Goal: Task Accomplishment & Management: Use online tool/utility

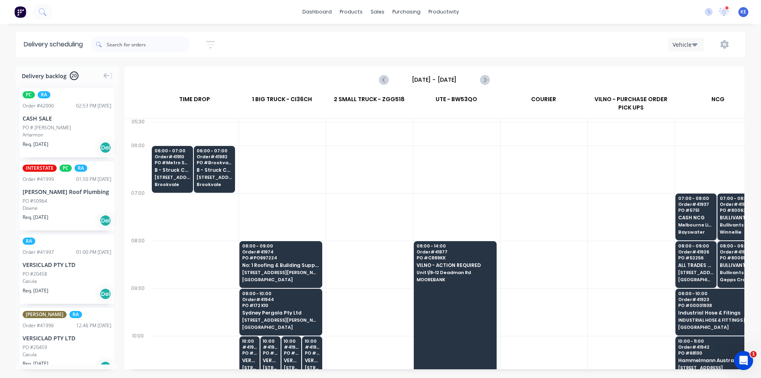
scroll to position [0, 0]
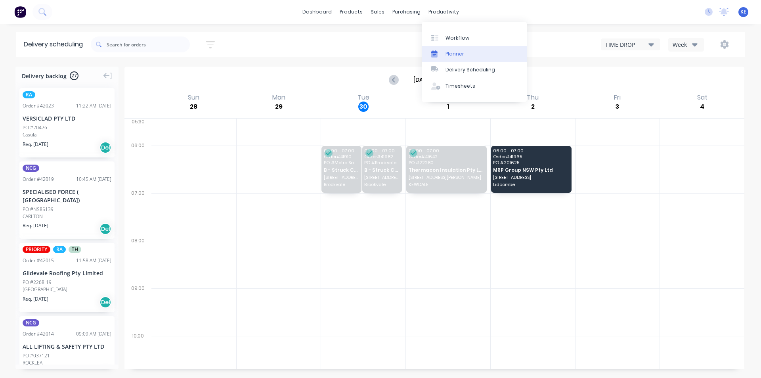
click at [437, 48] on link "Planner" at bounding box center [474, 54] width 105 height 16
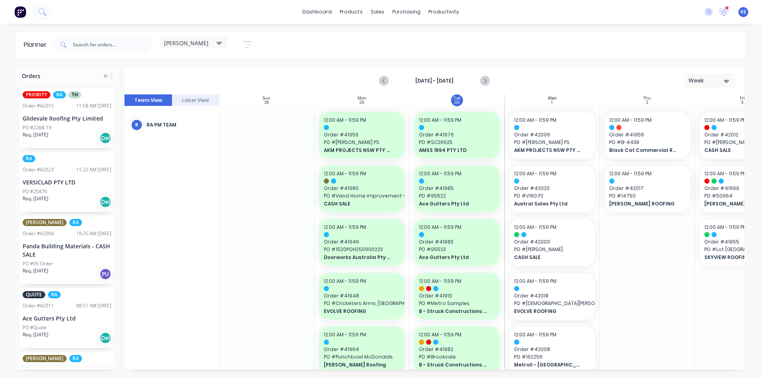
scroll to position [0, 41]
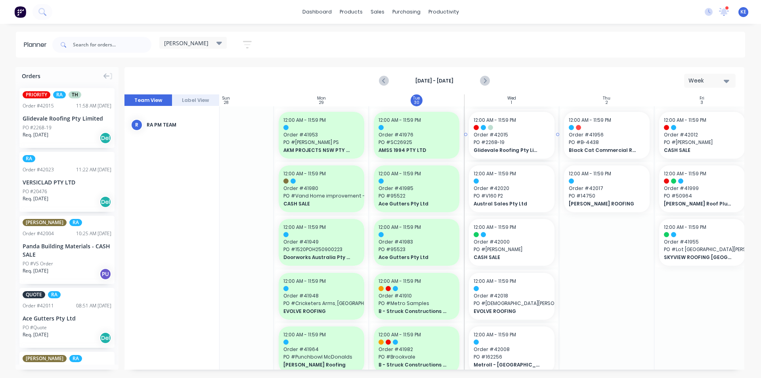
drag, startPoint x: 71, startPoint y: 127, endPoint x: 522, endPoint y: 149, distance: 451.2
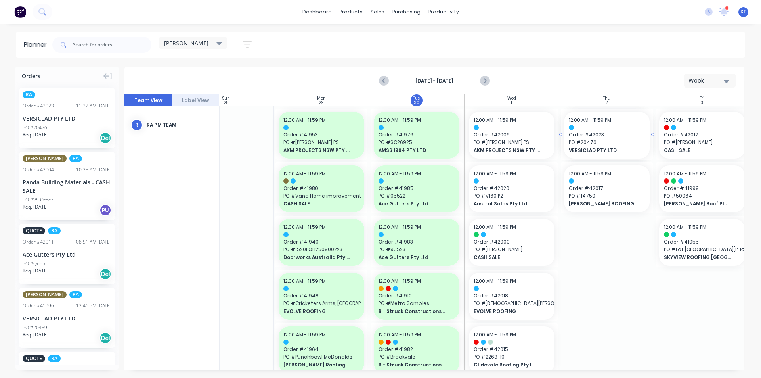
drag, startPoint x: 73, startPoint y: 124, endPoint x: 590, endPoint y: 160, distance: 518.1
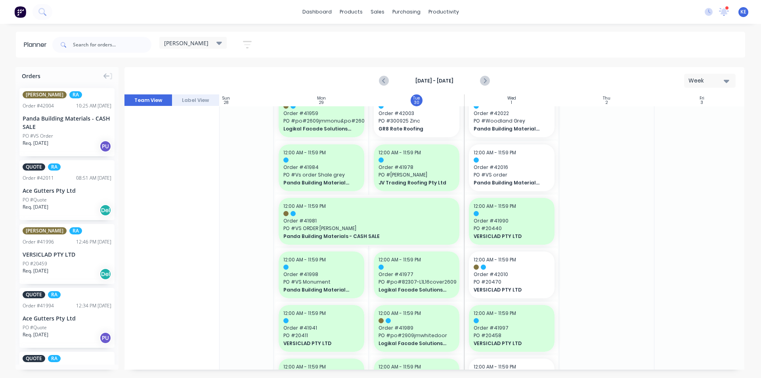
scroll to position [238, 41]
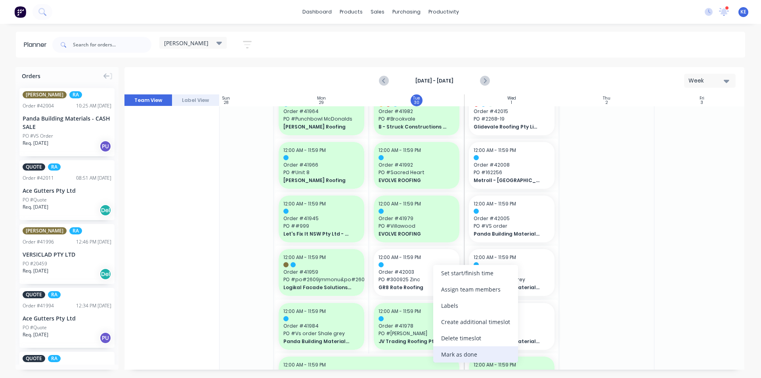
click at [457, 356] on div "Mark as done" at bounding box center [475, 354] width 85 height 16
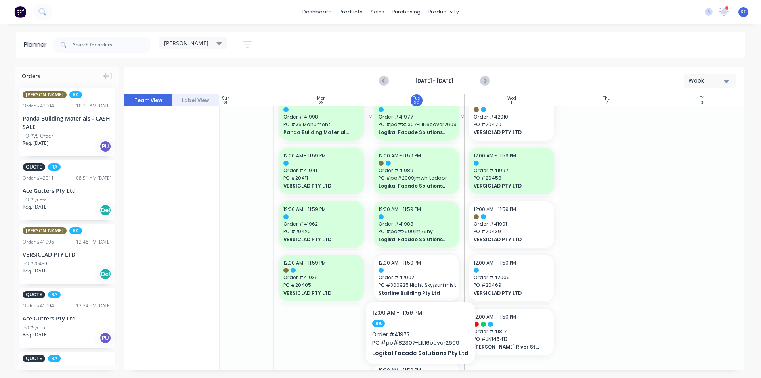
scroll to position [555, 41]
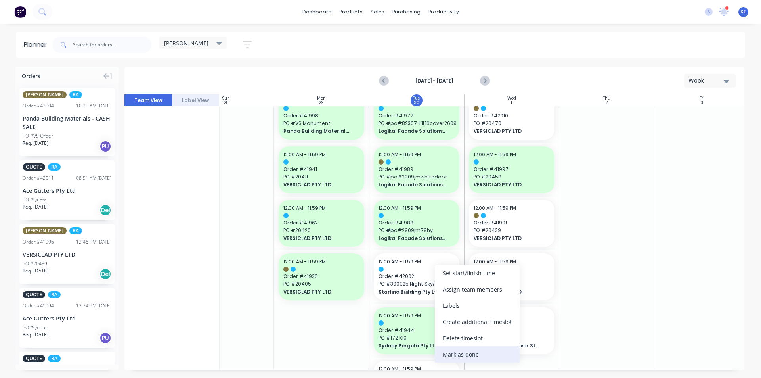
click at [468, 352] on div "Mark as done" at bounding box center [477, 354] width 85 height 16
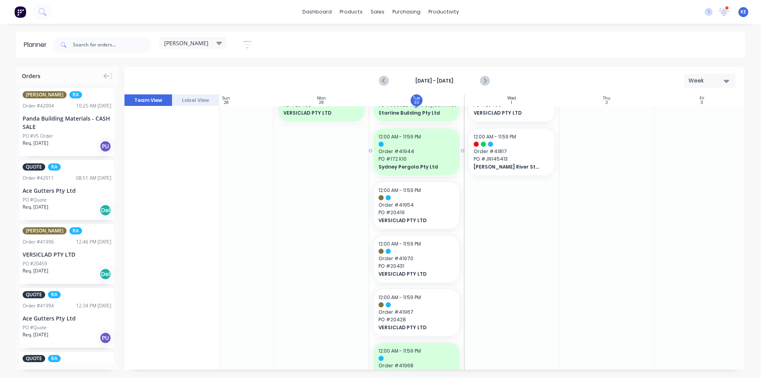
scroll to position [753, 41]
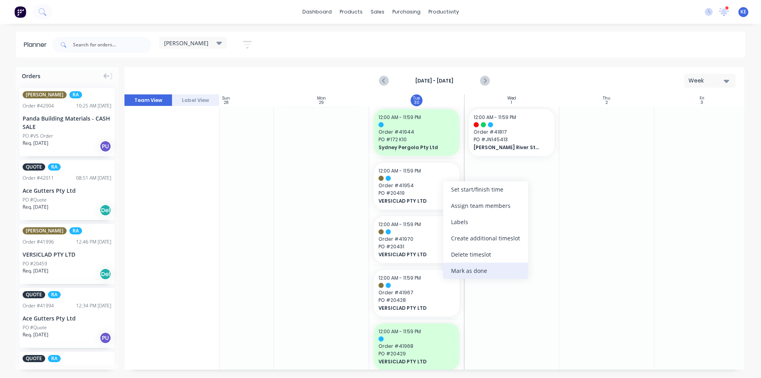
click at [485, 277] on div "Mark as done" at bounding box center [485, 270] width 85 height 16
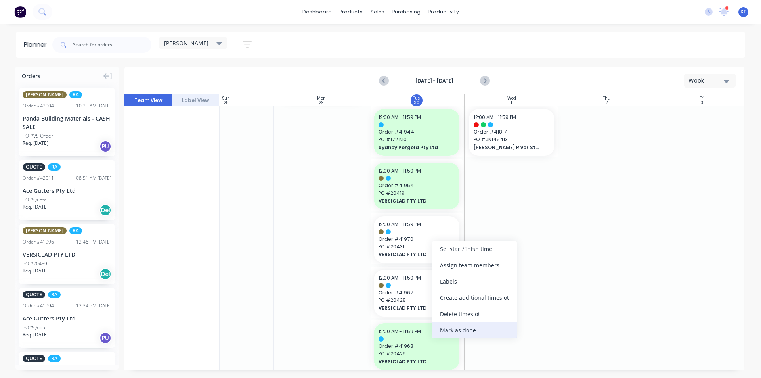
click at [469, 330] on div "Mark as done" at bounding box center [474, 330] width 85 height 16
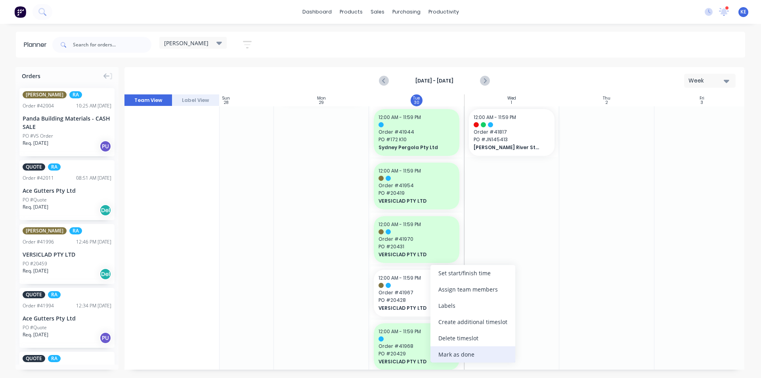
click at [455, 358] on div "Mark as done" at bounding box center [472, 354] width 85 height 16
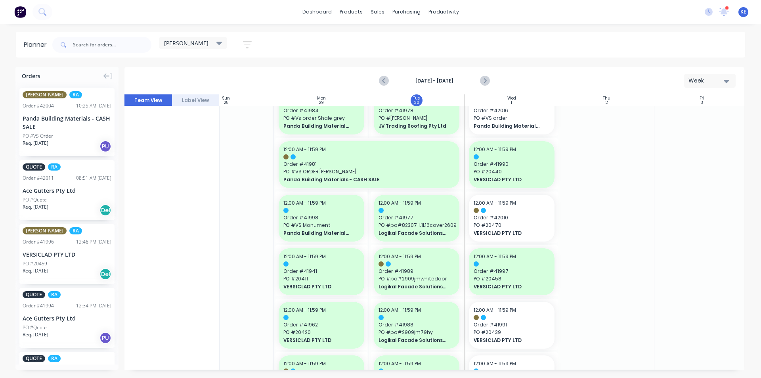
scroll to position [493, 41]
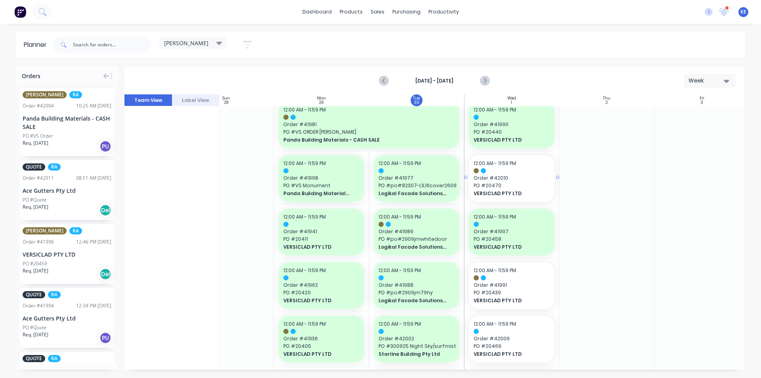
click at [516, 169] on div at bounding box center [512, 170] width 76 height 5
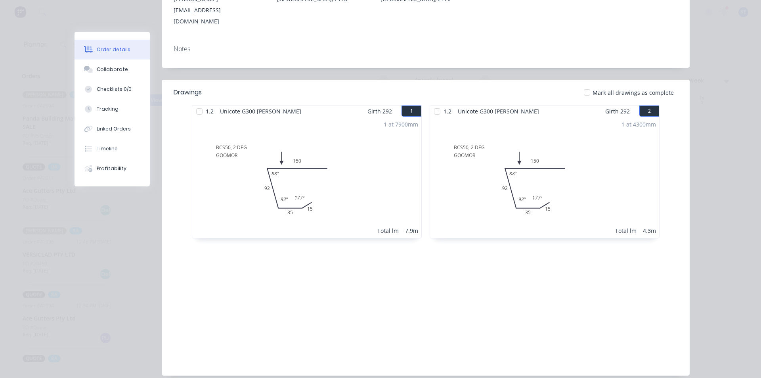
scroll to position [0, 0]
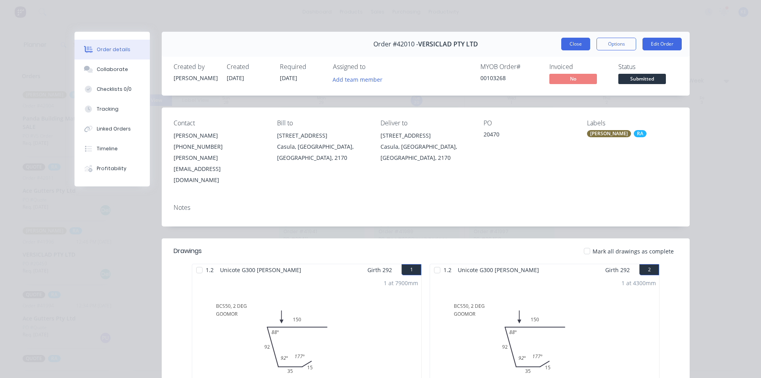
click at [566, 49] on button "Close" at bounding box center [575, 44] width 29 height 13
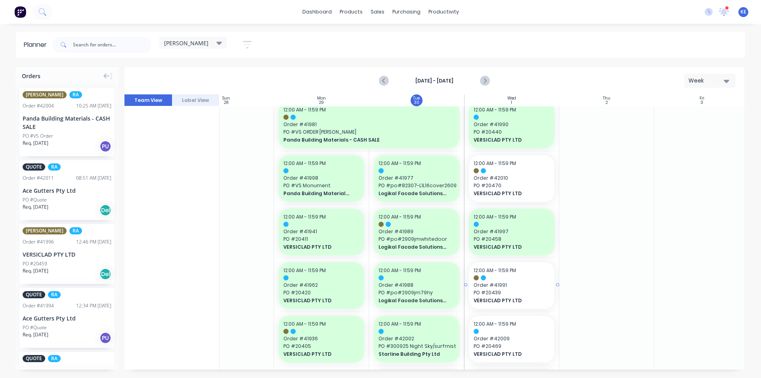
click at [522, 295] on span "PO # 20439" at bounding box center [512, 292] width 76 height 7
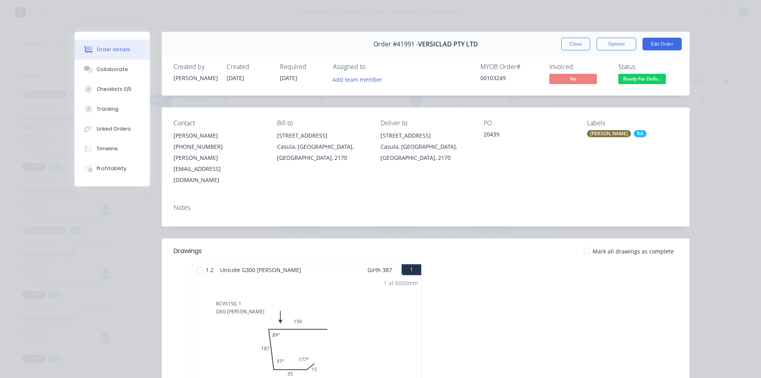
click at [575, 31] on div "Order details Collaborate Checklists 0/0 Tracking Linked Orders Timeline Profit…" at bounding box center [380, 189] width 761 height 378
click at [575, 45] on button "Close" at bounding box center [575, 44] width 29 height 13
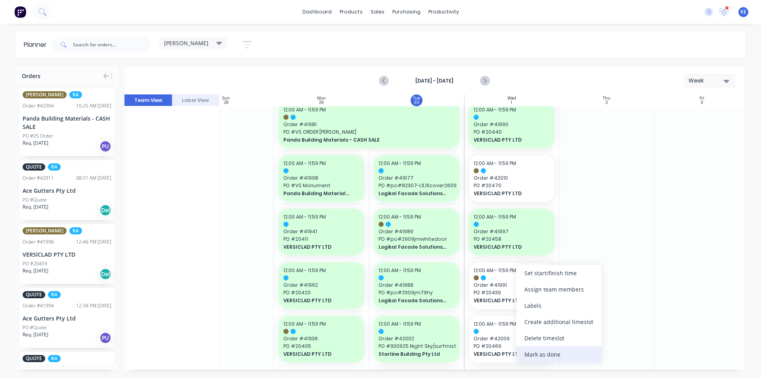
click at [560, 354] on div "Mark as done" at bounding box center [558, 354] width 85 height 16
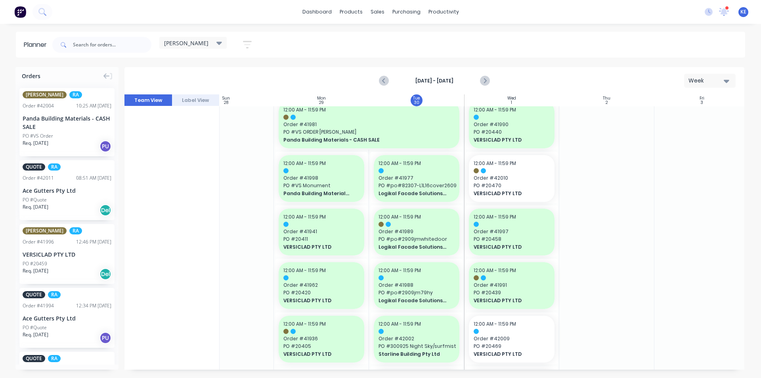
click at [614, 294] on div at bounding box center [606, 126] width 95 height 1024
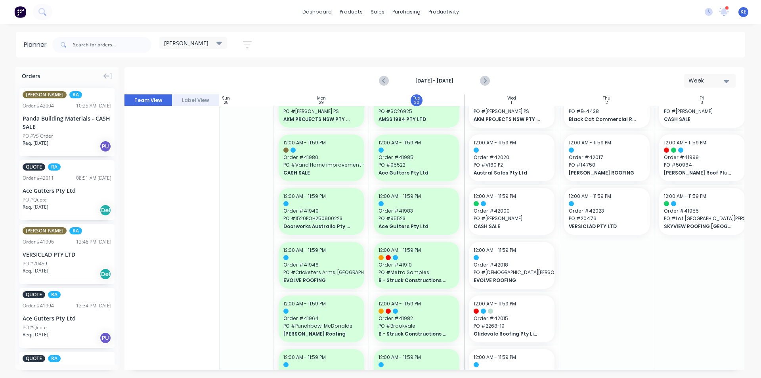
scroll to position [40, 41]
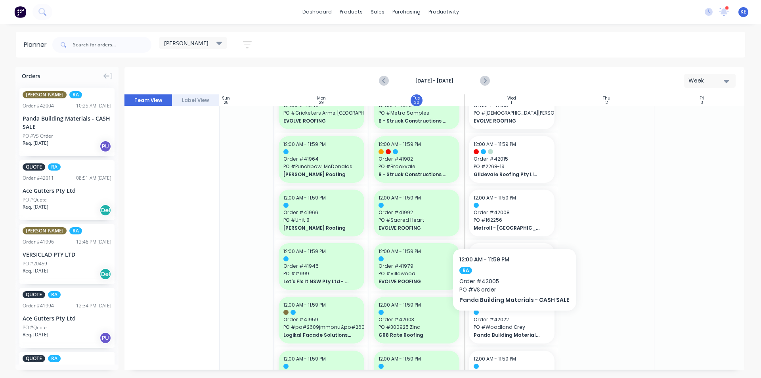
scroll to position [198, 41]
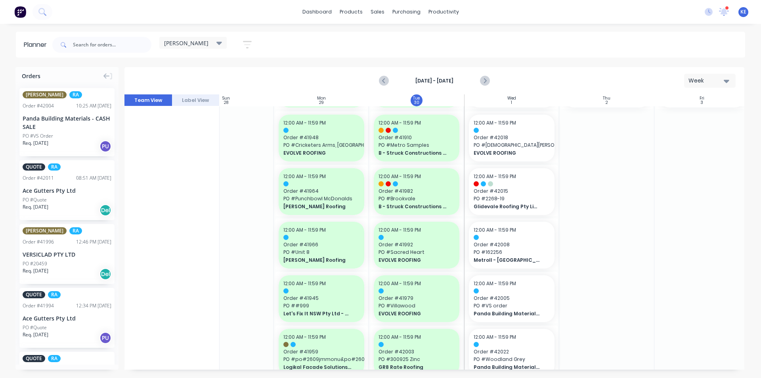
scroll to position [159, 41]
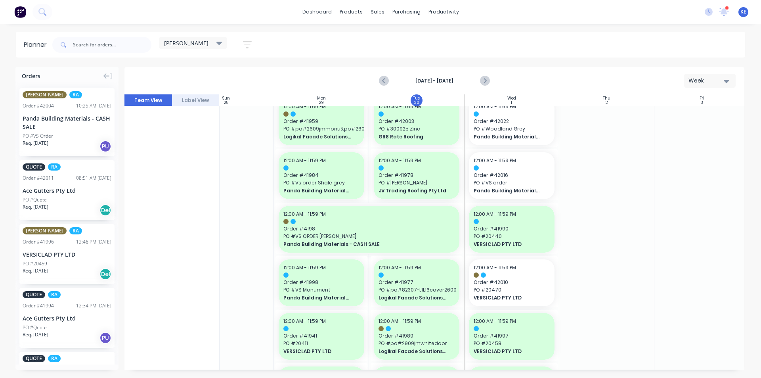
scroll to position [476, 41]
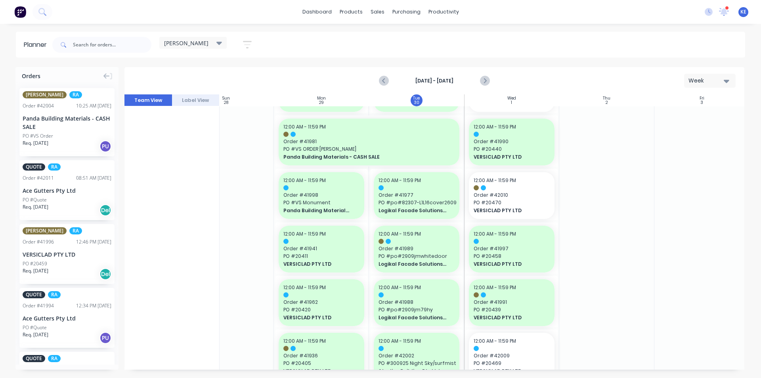
drag, startPoint x: 695, startPoint y: 241, endPoint x: 719, endPoint y: 341, distance: 103.1
click at [694, 243] on div at bounding box center [701, 143] width 95 height 1024
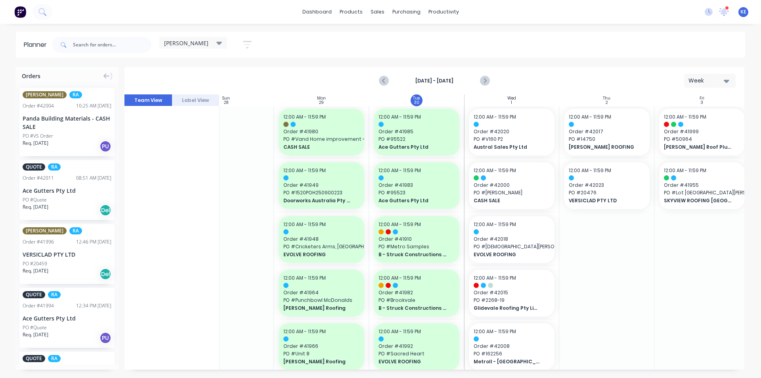
scroll to position [0, 41]
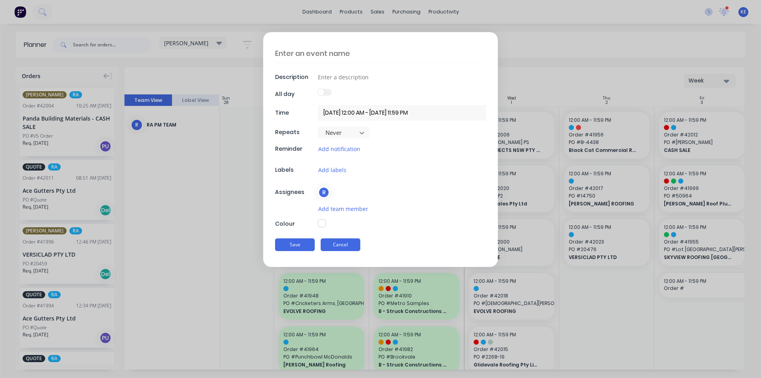
click at [348, 245] on button "Cancel" at bounding box center [341, 244] width 40 height 13
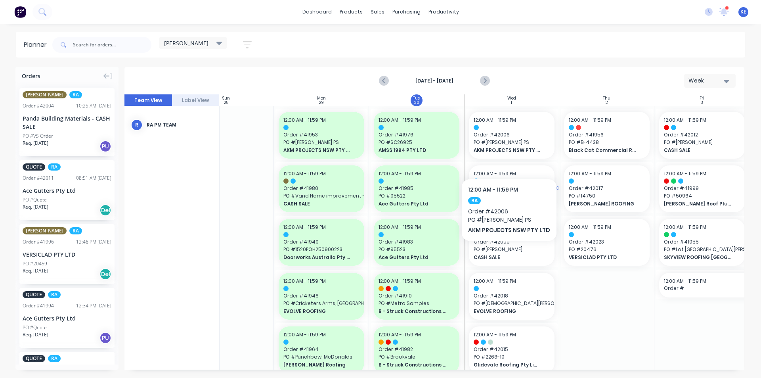
scroll to position [40, 41]
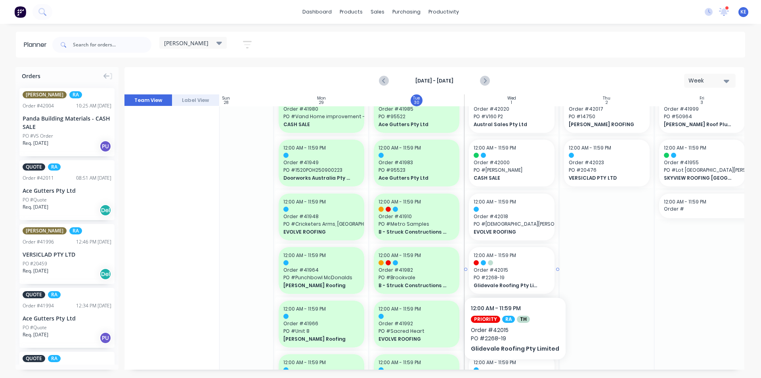
click at [514, 286] on span "Glidevale Roofing Pty Limited" at bounding box center [508, 285] width 69 height 7
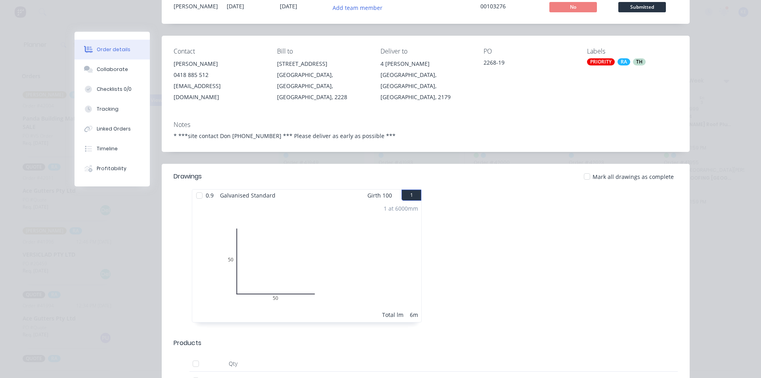
scroll to position [0, 0]
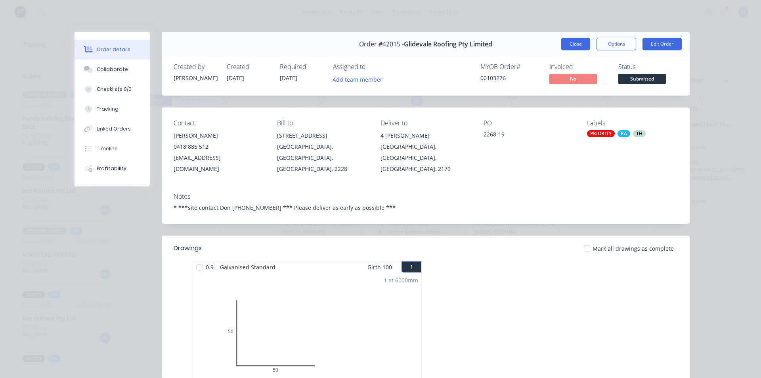
click at [570, 47] on button "Close" at bounding box center [575, 44] width 29 height 13
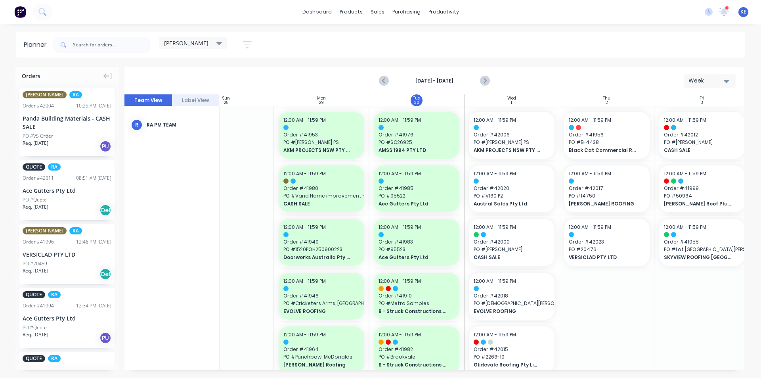
scroll to position [0, 41]
drag, startPoint x: 622, startPoint y: 346, endPoint x: 612, endPoint y: 356, distance: 14.3
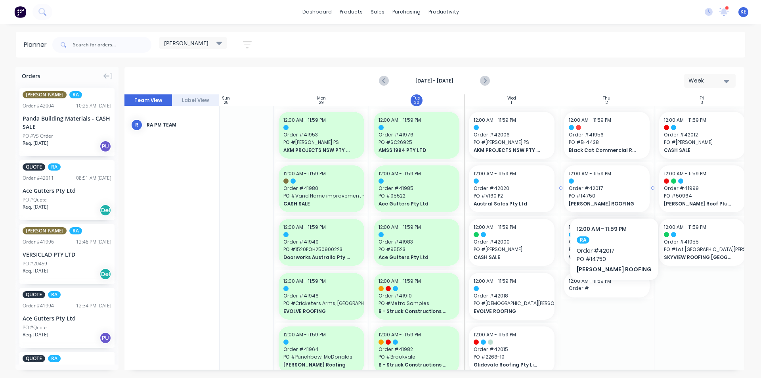
click at [600, 197] on span "PO # 14750" at bounding box center [607, 195] width 76 height 7
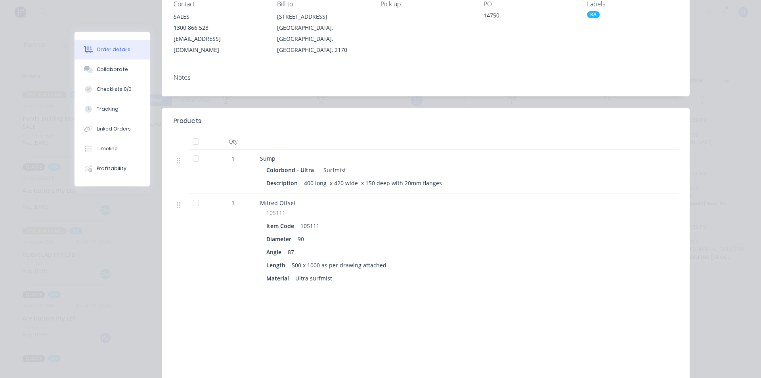
scroll to position [0, 0]
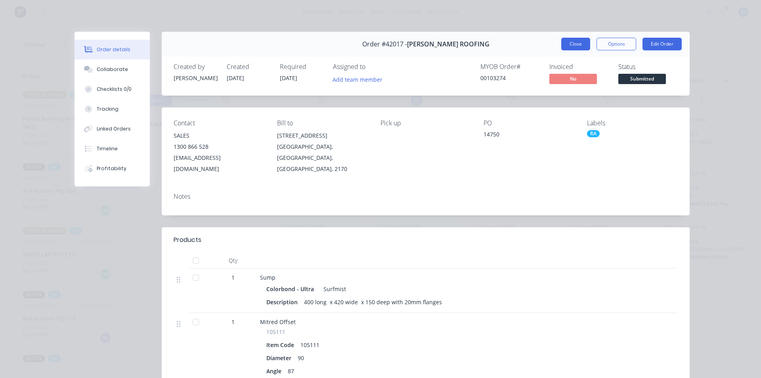
click at [581, 47] on button "Close" at bounding box center [575, 44] width 29 height 13
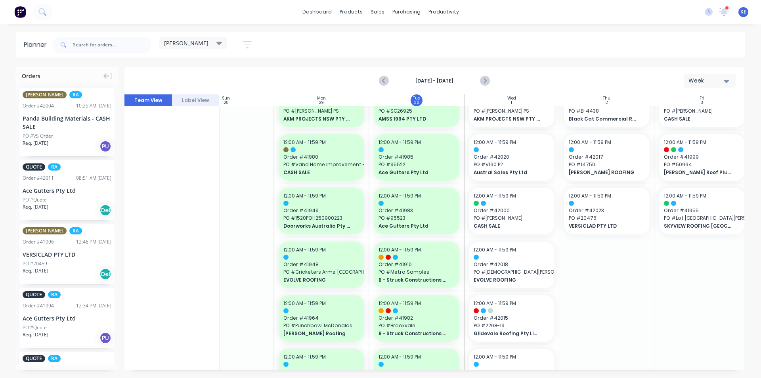
scroll to position [79, 41]
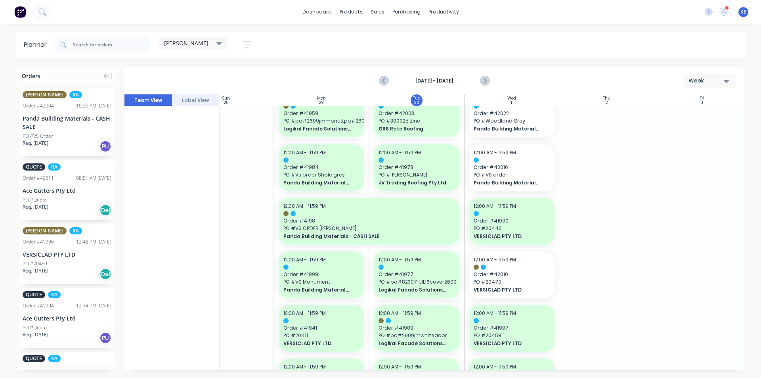
scroll to position [555, 41]
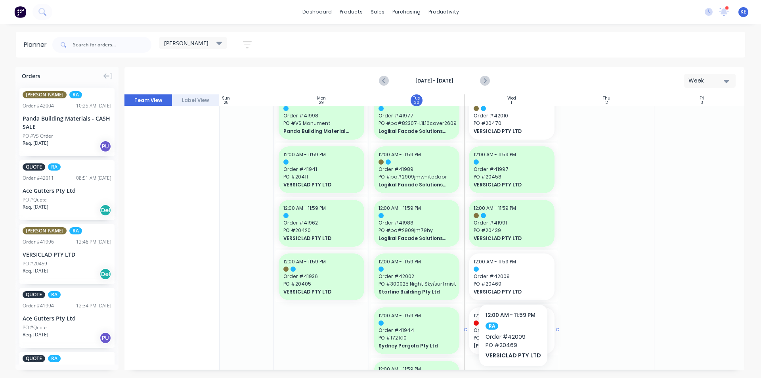
click at [533, 330] on span "Order # 41817" at bounding box center [512, 330] width 76 height 7
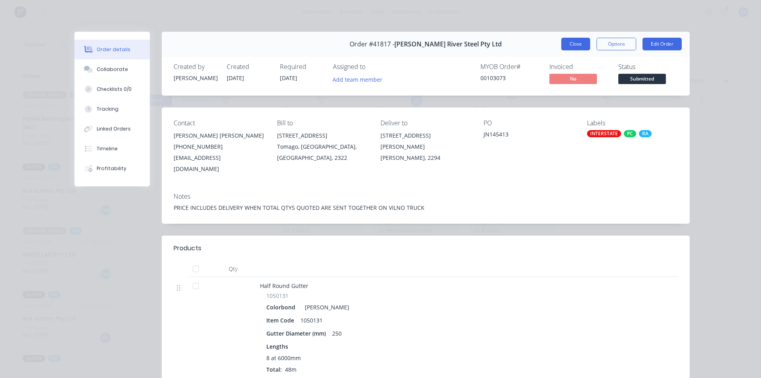
click at [574, 48] on button "Close" at bounding box center [575, 44] width 29 height 13
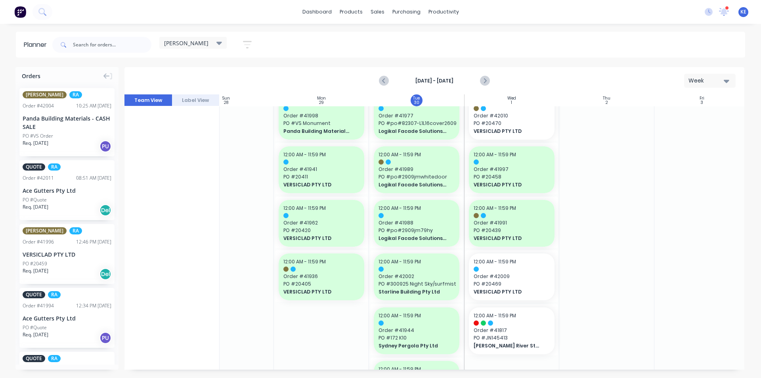
click at [666, 193] on div at bounding box center [701, 63] width 95 height 1024
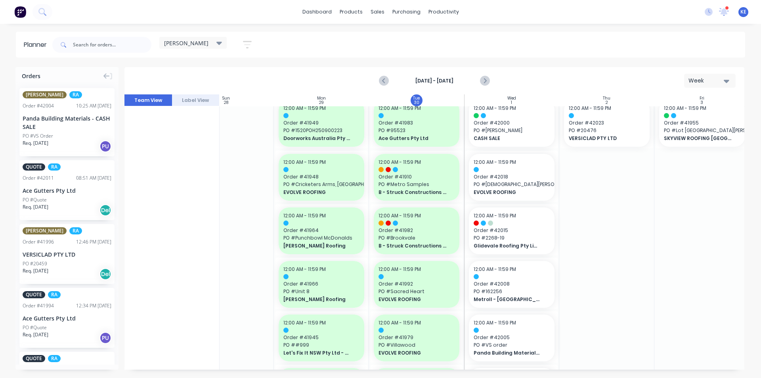
scroll to position [0, 41]
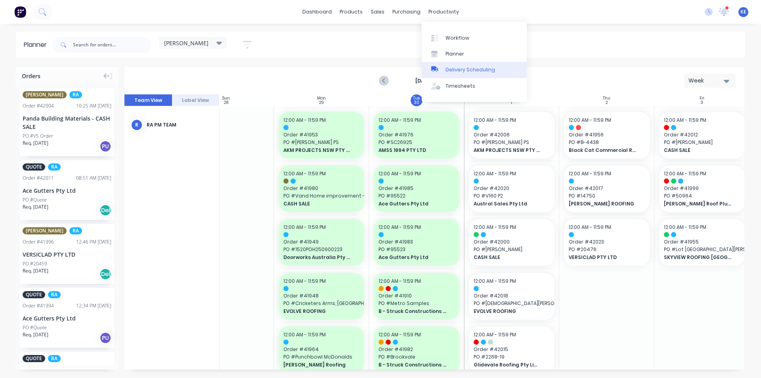
click at [463, 70] on div "Delivery Scheduling" at bounding box center [471, 69] width 50 height 7
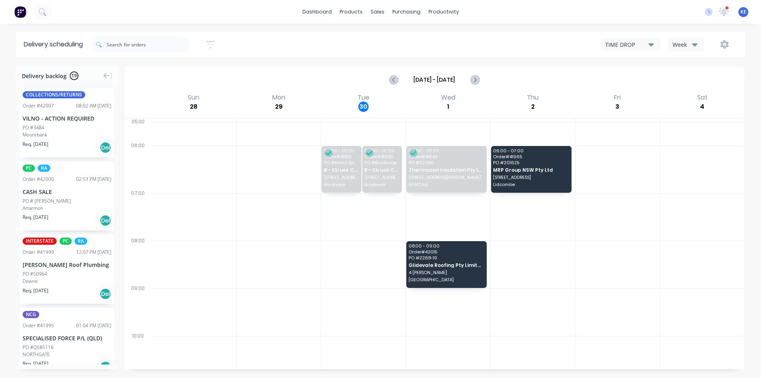
click at [692, 43] on icon "button" at bounding box center [695, 44] width 6 height 9
click at [689, 82] on div "Vehicle" at bounding box center [708, 81] width 78 height 16
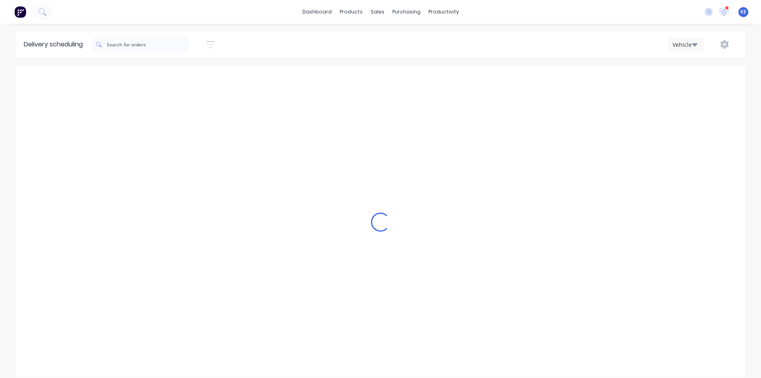
scroll to position [0, 0]
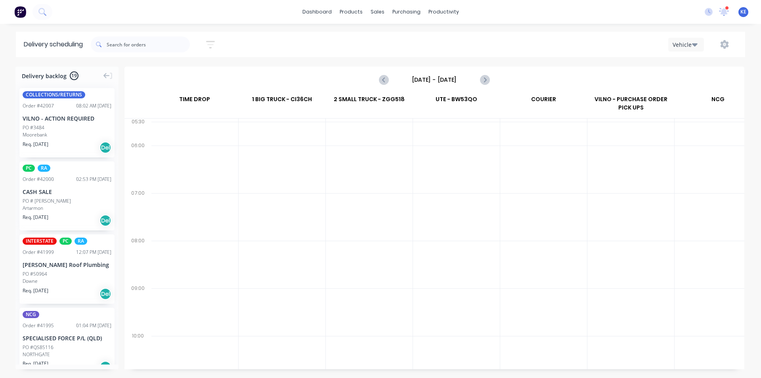
click at [439, 80] on input "[DATE] - [DATE]" at bounding box center [434, 80] width 78 height 12
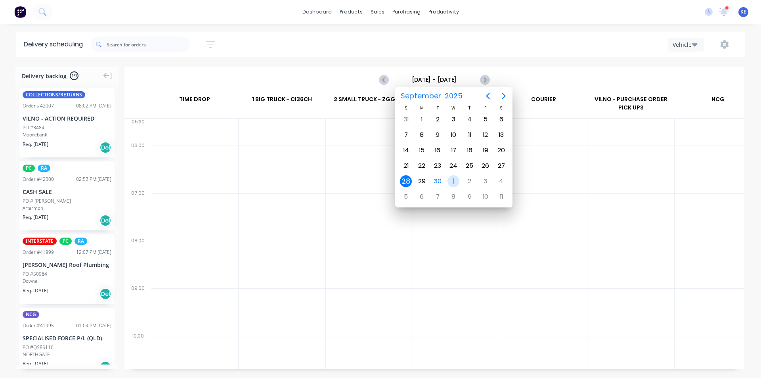
click at [449, 180] on div "1" at bounding box center [453, 181] width 12 height 12
type input "[DATE] - [DATE]"
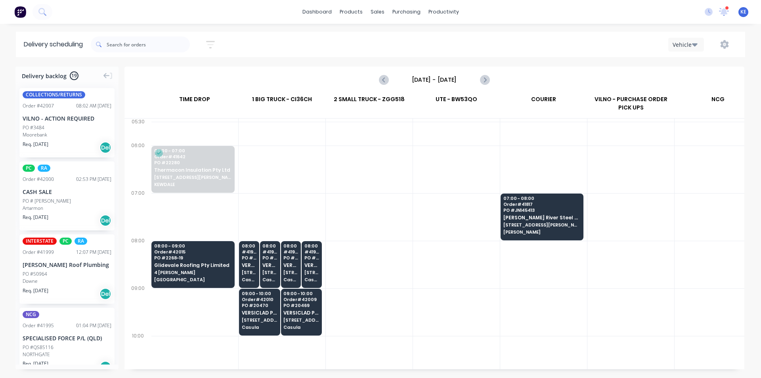
click at [617, 35] on div "Sort by Most recent Created date Required date Order number Customer name Most …" at bounding box center [418, 44] width 654 height 22
click at [568, 225] on span "[STREET_ADDRESS][PERSON_NAME]" at bounding box center [541, 224] width 77 height 5
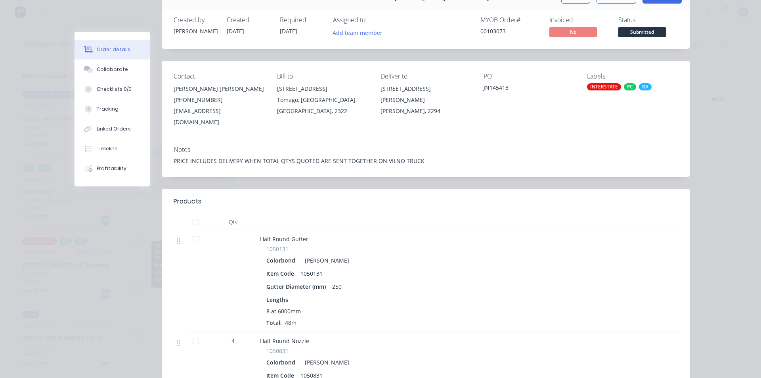
scroll to position [40, 0]
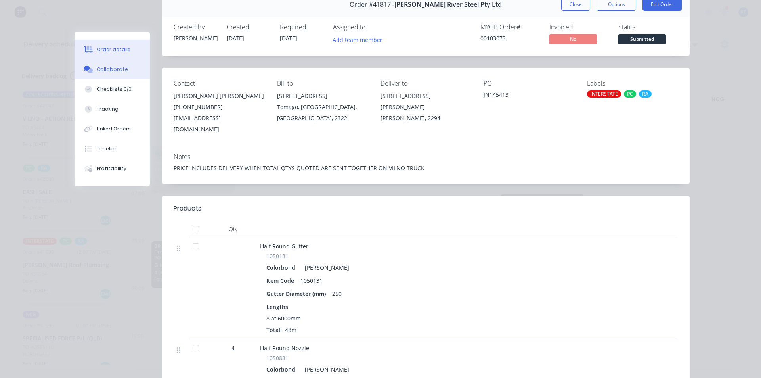
click at [116, 69] on div "Collaborate" at bounding box center [112, 69] width 31 height 7
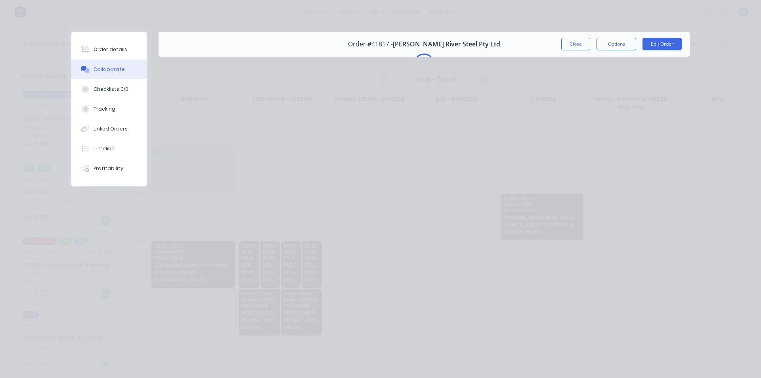
scroll to position [0, 0]
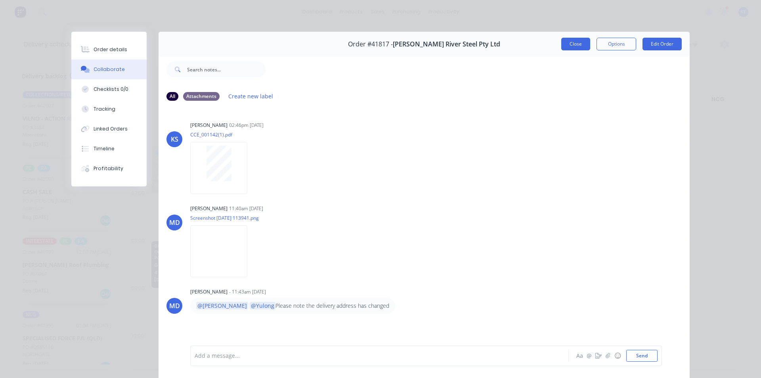
click at [570, 46] on button "Close" at bounding box center [575, 44] width 29 height 13
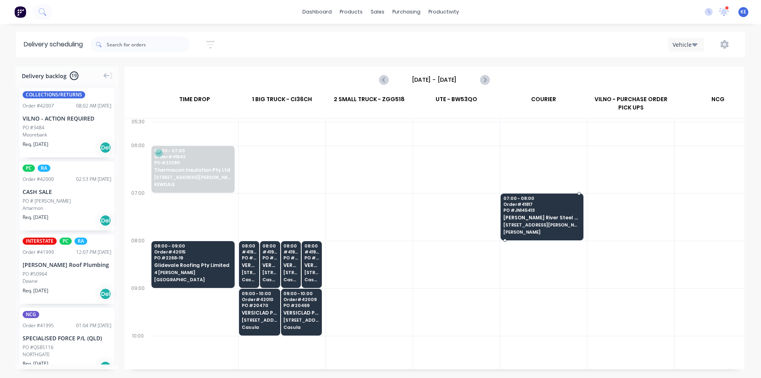
click at [567, 236] on div "07:00 - 08:00 Order # 41817 PO # JN145413 [PERSON_NAME] River Steel Pty Ltd [ST…" at bounding box center [542, 215] width 82 height 44
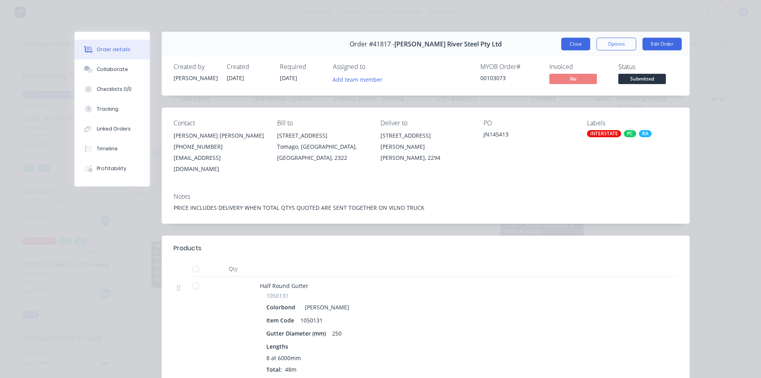
click at [585, 44] on button "Close" at bounding box center [575, 44] width 29 height 13
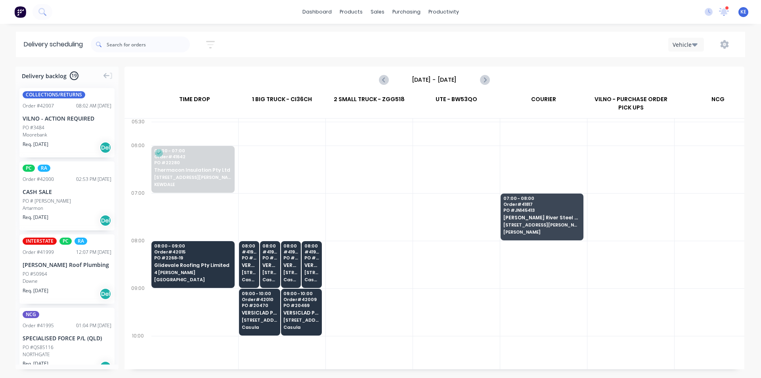
click at [421, 227] on div at bounding box center [456, 217] width 87 height 48
click at [519, 219] on span "[PERSON_NAME] River Steel Pty Ltd" at bounding box center [541, 217] width 77 height 5
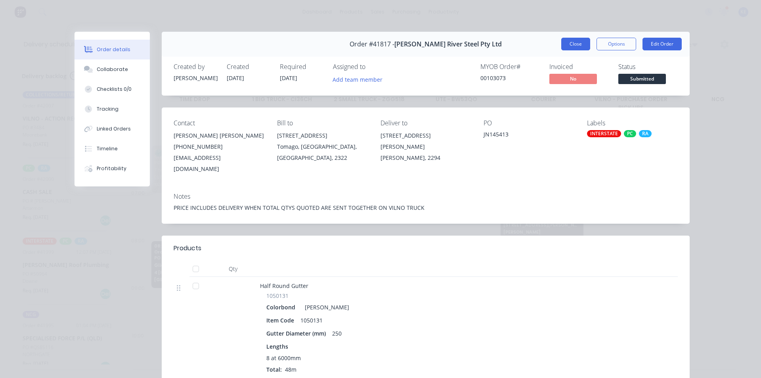
click at [567, 47] on button "Close" at bounding box center [575, 44] width 29 height 13
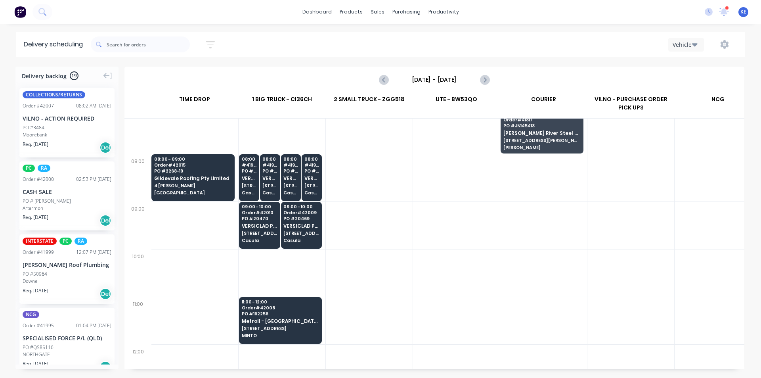
scroll to position [79, 0]
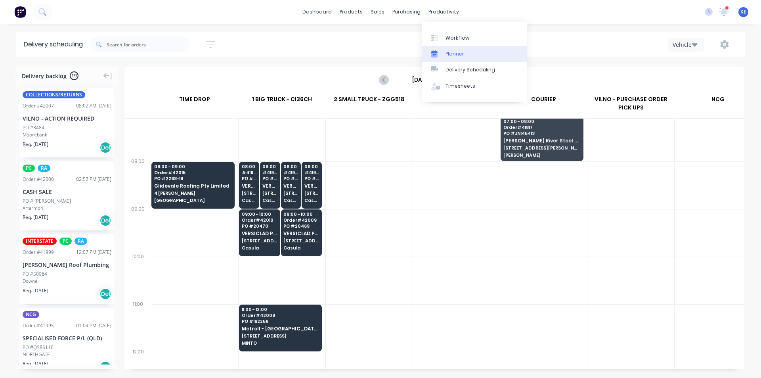
click at [449, 57] on link "Planner" at bounding box center [474, 54] width 105 height 16
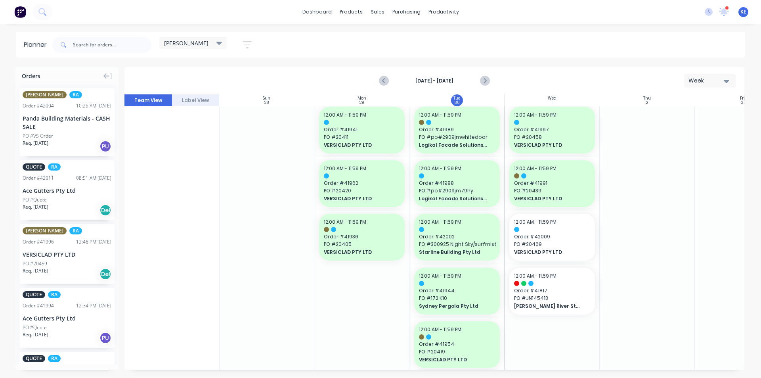
scroll to position [555, 0]
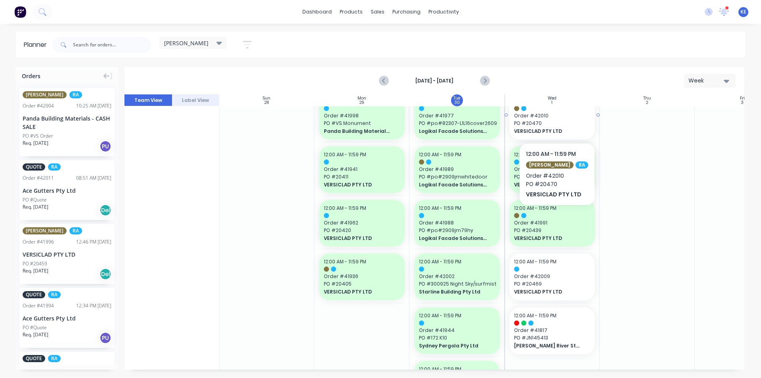
click at [558, 124] on span "PO # 20470" at bounding box center [552, 123] width 76 height 7
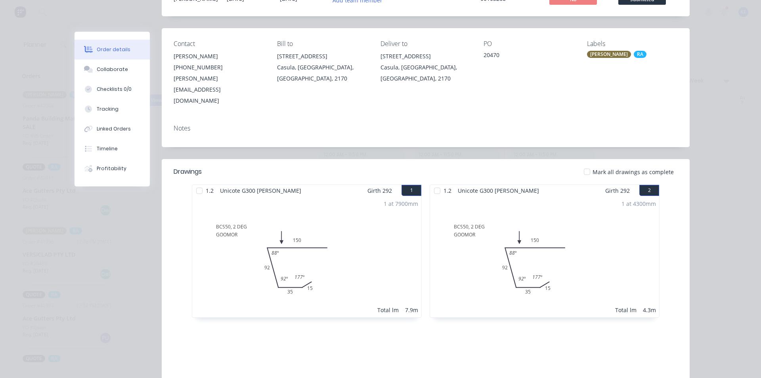
scroll to position [0, 0]
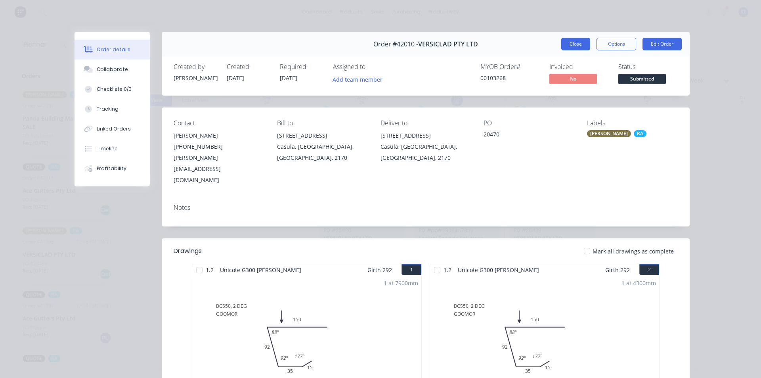
click at [570, 44] on button "Close" at bounding box center [575, 44] width 29 height 13
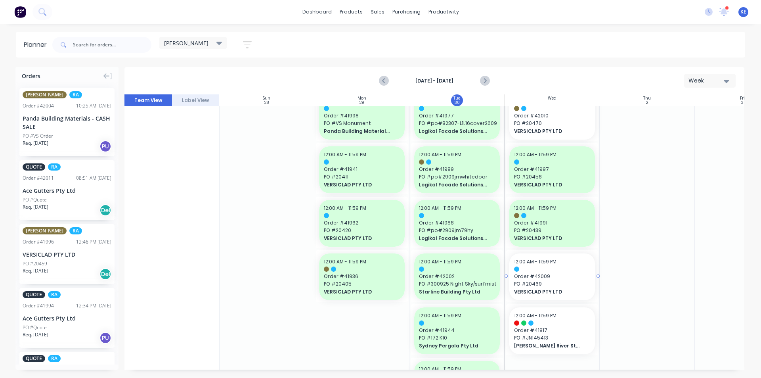
click at [575, 300] on div "12:00 AM - 11:59 PM Order # 42009 PO # 20469 VERSICLAD PTY LTD" at bounding box center [552, 276] width 86 height 47
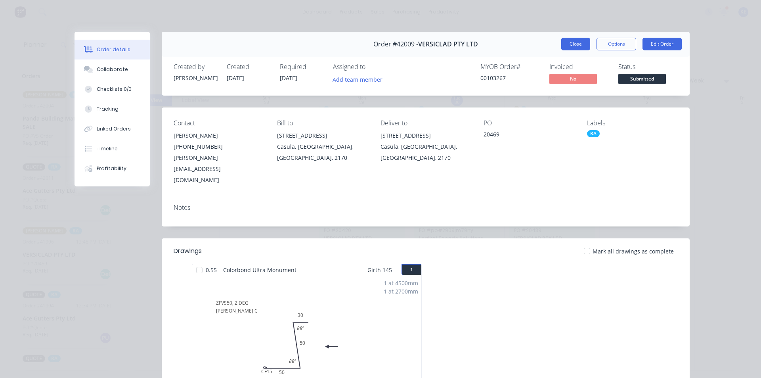
click at [563, 42] on button "Close" at bounding box center [575, 44] width 29 height 13
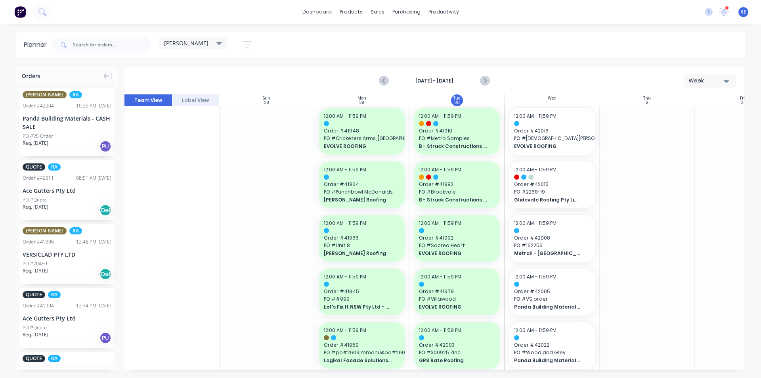
scroll to position [159, 0]
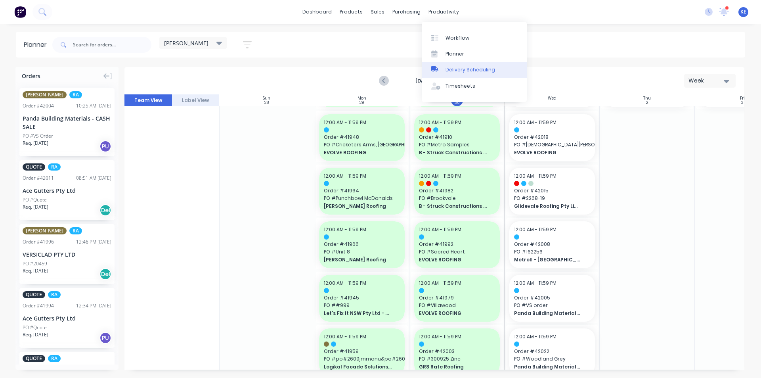
click at [465, 66] on div "Delivery Scheduling" at bounding box center [471, 69] width 50 height 7
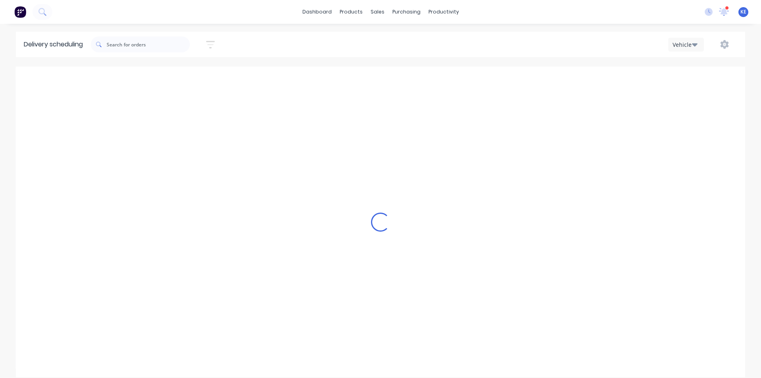
scroll to position [0, 0]
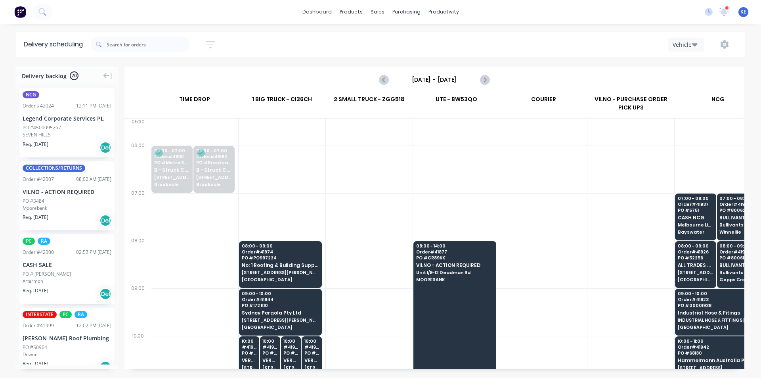
click at [517, 151] on div at bounding box center [543, 169] width 87 height 48
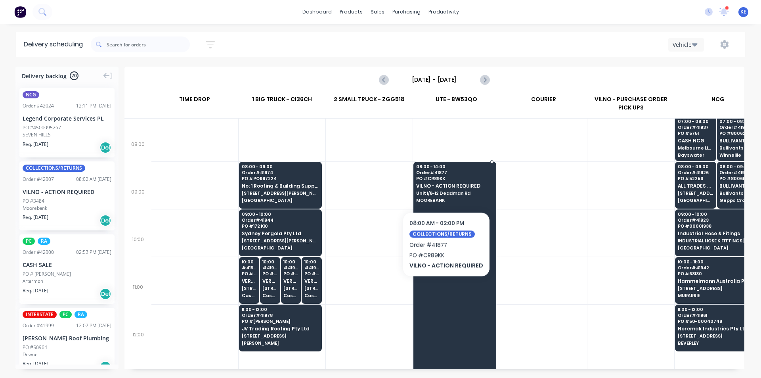
scroll to position [119, 0]
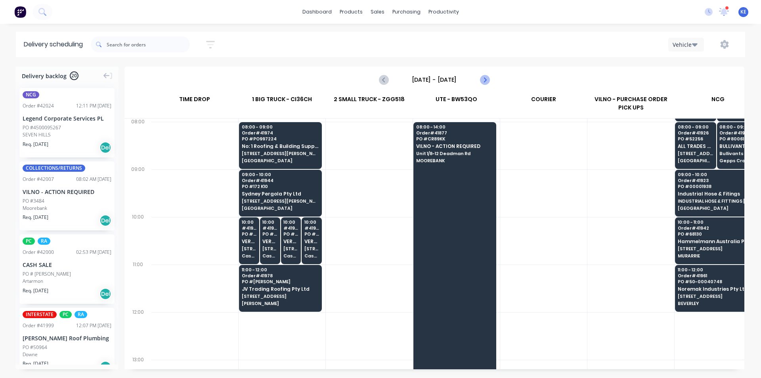
click at [485, 84] on icon "Next page" at bounding box center [485, 80] width 10 height 10
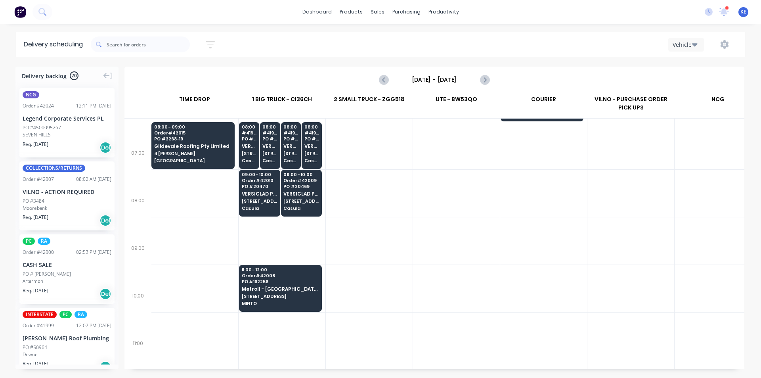
scroll to position [40, 0]
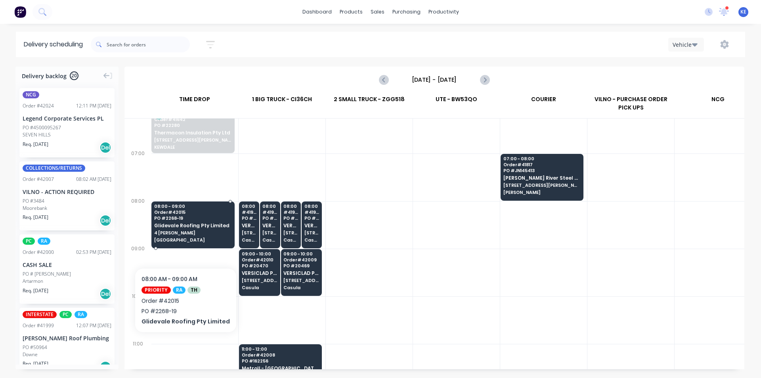
click at [182, 243] on div "08:00 - 09:00 Order # 42015 PO # 2268-19 Glidevale Roofing Pty Limited 4 Achcar…" at bounding box center [193, 223] width 82 height 44
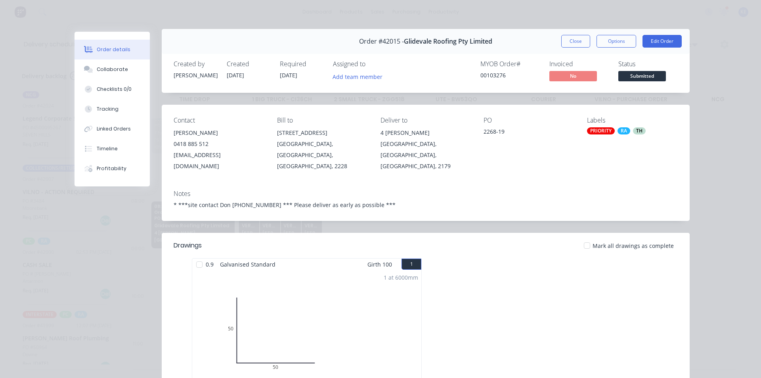
scroll to position [0, 0]
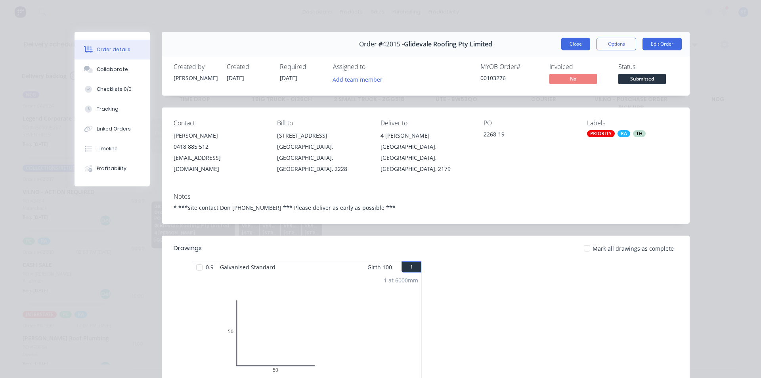
click at [578, 48] on button "Close" at bounding box center [575, 44] width 29 height 13
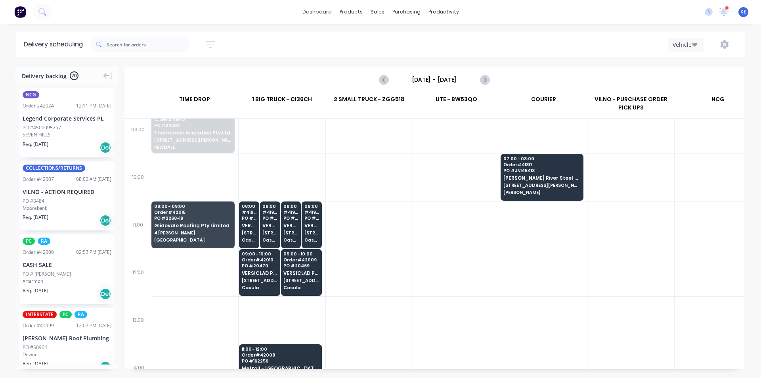
scroll to position [159, 0]
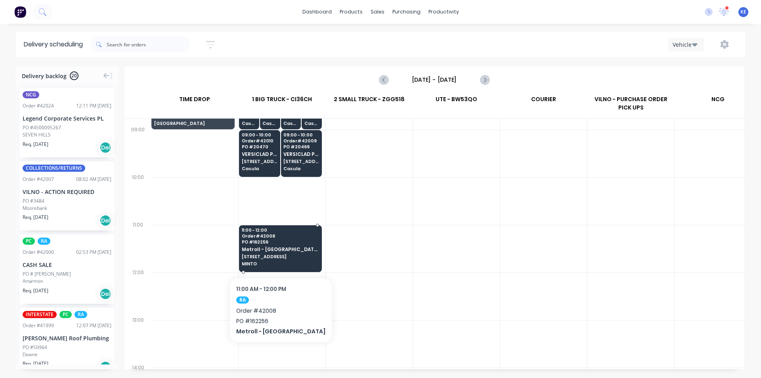
click at [266, 254] on span "[STREET_ADDRESS]" at bounding box center [280, 256] width 77 height 5
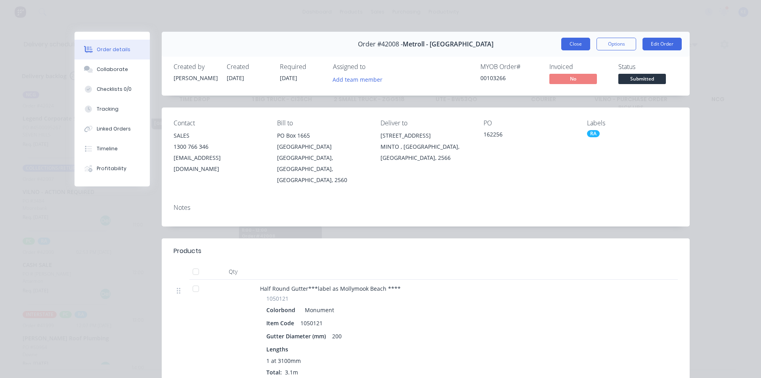
click at [578, 39] on button "Close" at bounding box center [575, 44] width 29 height 13
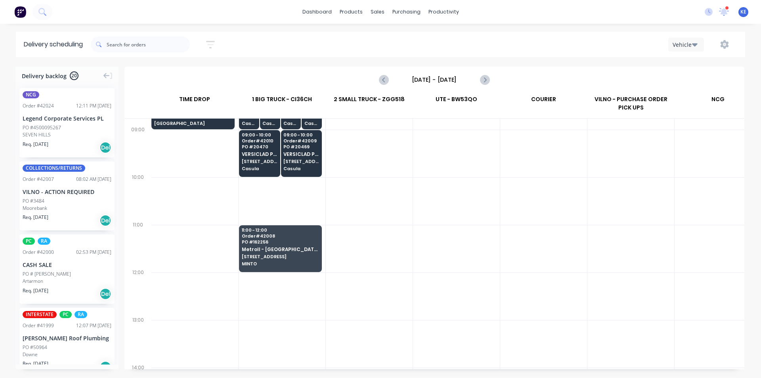
click at [536, 258] on div at bounding box center [543, 249] width 87 height 48
drag, startPoint x: 445, startPoint y: 226, endPoint x: 447, endPoint y: 237, distance: 10.4
click at [447, 225] on div at bounding box center [456, 249] width 87 height 48
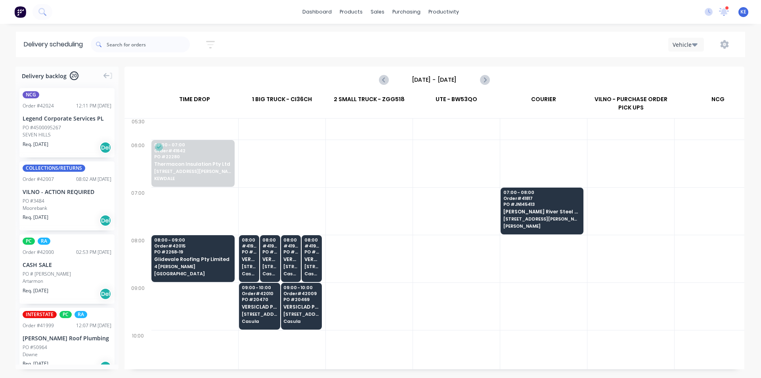
scroll to position [0, 0]
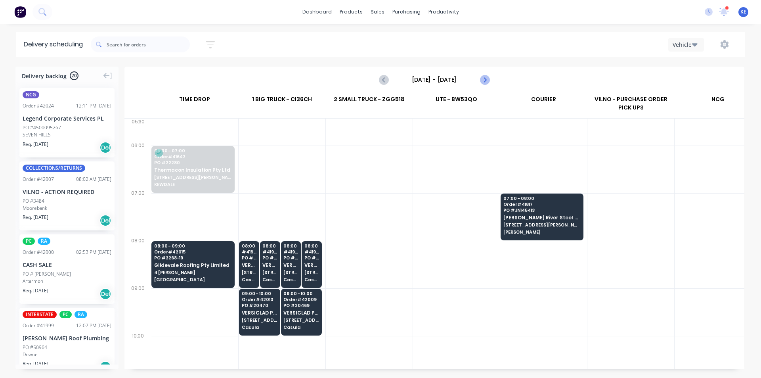
click at [485, 79] on icon "Next page" at bounding box center [485, 79] width 4 height 6
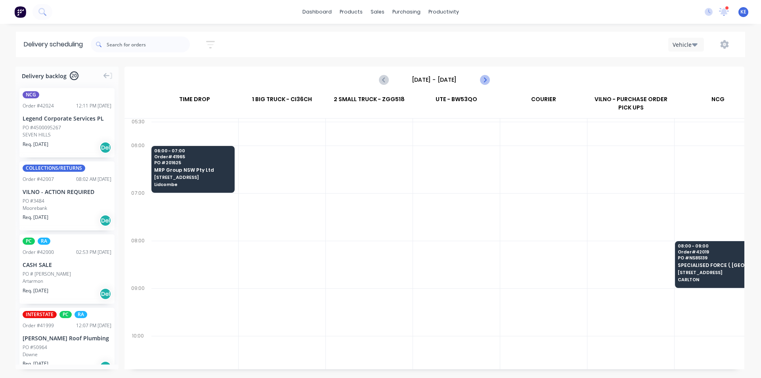
click at [485, 79] on icon "Next page" at bounding box center [485, 79] width 4 height 6
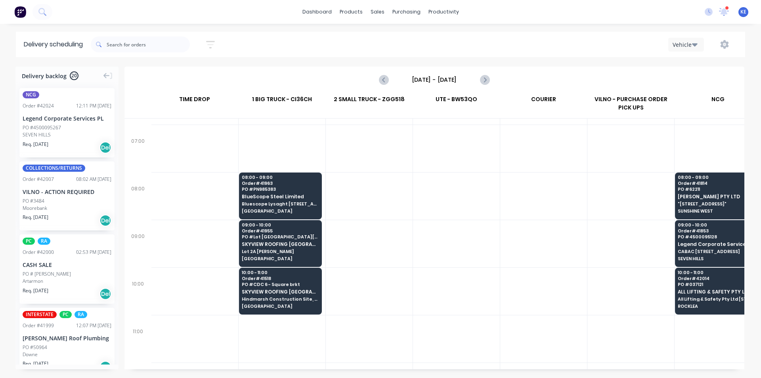
scroll to position [79, 0]
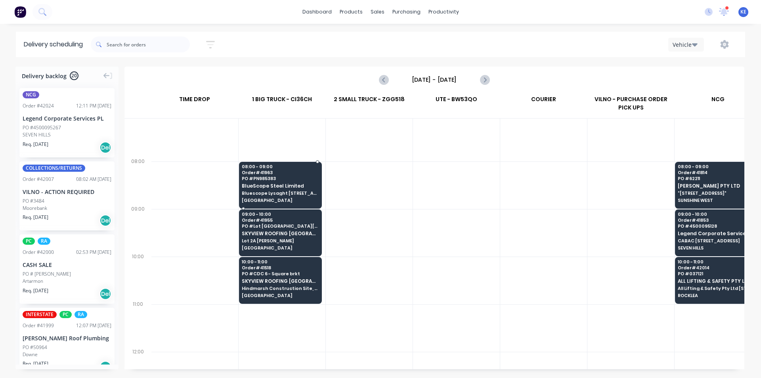
click at [285, 174] on span "Order # 41963" at bounding box center [280, 172] width 77 height 5
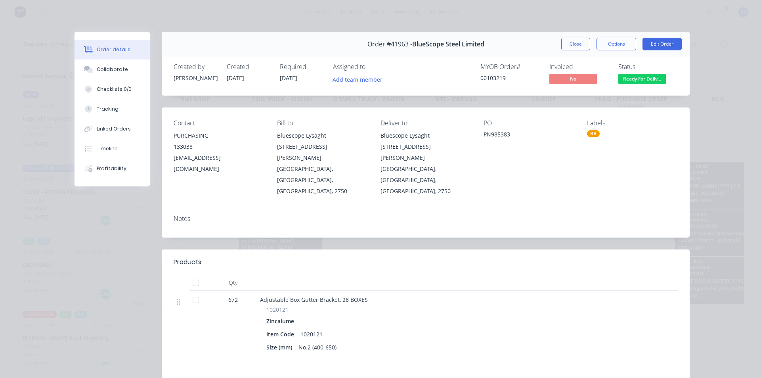
click at [565, 50] on div "Order #41963 - BlueScope Steel Limited Close Options Edit Order" at bounding box center [426, 44] width 528 height 25
click at [570, 34] on div "Order #41963 - BlueScope Steel Limited Close Options Edit Order" at bounding box center [426, 44] width 528 height 25
click at [568, 42] on button "Close" at bounding box center [575, 44] width 29 height 13
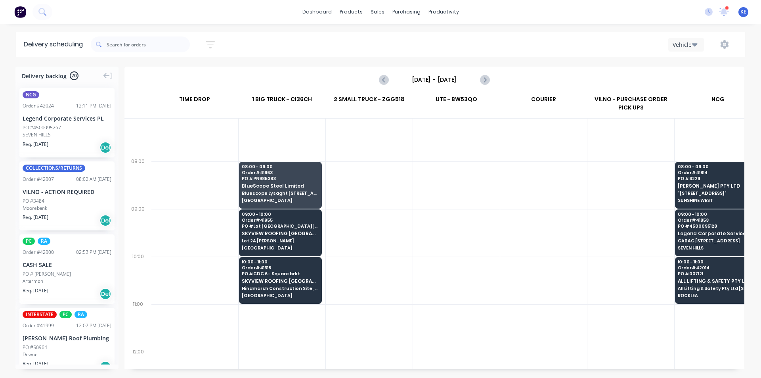
click at [491, 162] on div at bounding box center [456, 185] width 87 height 48
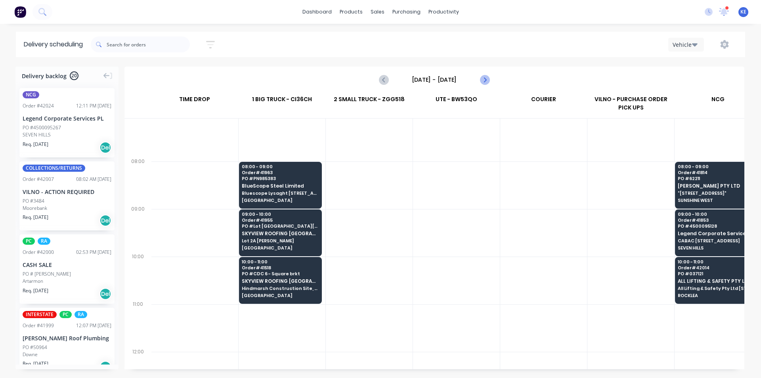
click at [488, 82] on icon "Next page" at bounding box center [485, 80] width 10 height 10
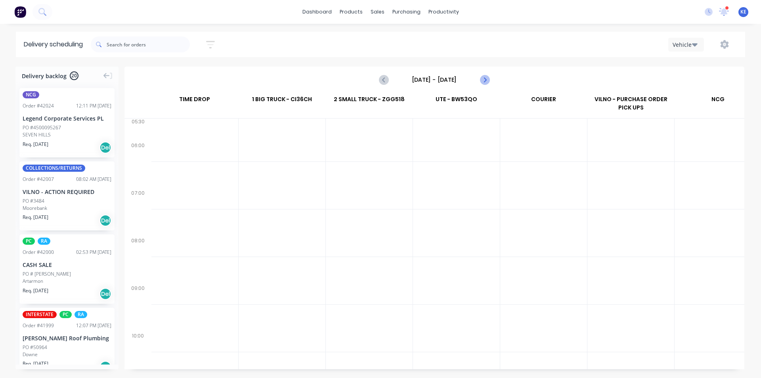
scroll to position [0, 0]
click at [488, 82] on icon "Next page" at bounding box center [485, 80] width 10 height 10
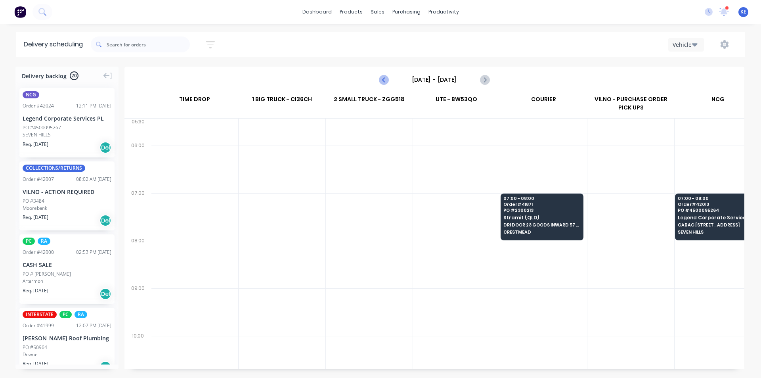
click at [388, 79] on icon "Previous page" at bounding box center [384, 80] width 10 height 10
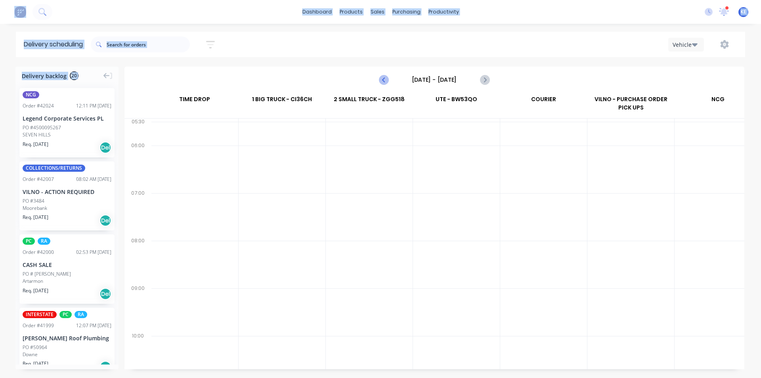
click at [388, 79] on icon "Previous page" at bounding box center [384, 80] width 10 height 10
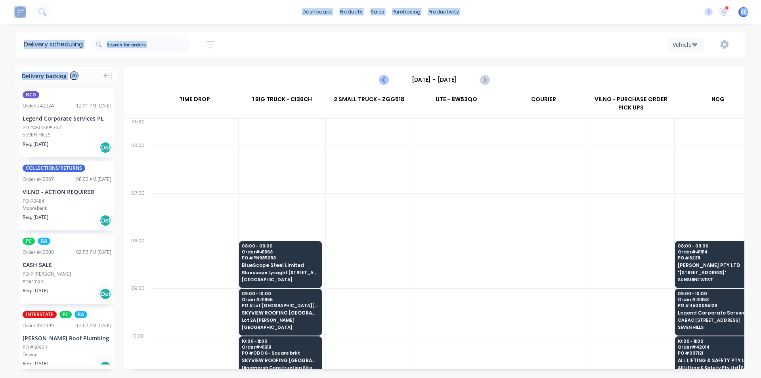
click at [388, 79] on icon "Previous page" at bounding box center [384, 80] width 10 height 10
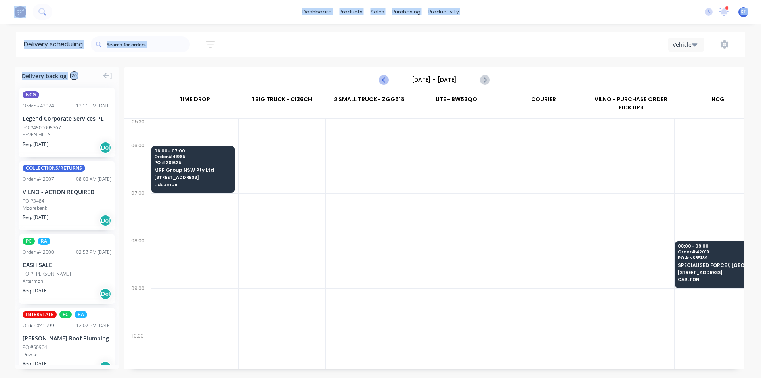
click at [388, 79] on icon "Previous page" at bounding box center [384, 80] width 10 height 10
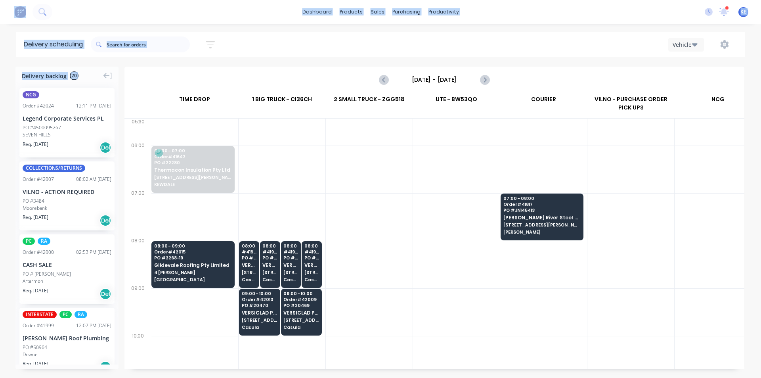
click at [384, 175] on div at bounding box center [369, 169] width 87 height 48
click at [446, 223] on div at bounding box center [456, 217] width 87 height 48
click at [358, 270] on div at bounding box center [369, 265] width 87 height 48
click at [388, 81] on icon "Previous page" at bounding box center [384, 80] width 10 height 10
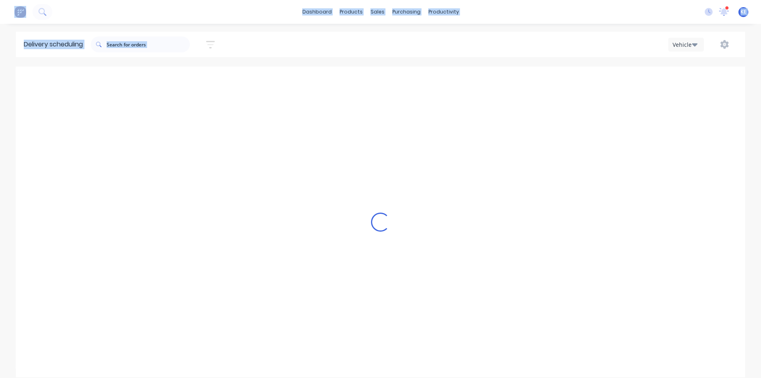
type input "[DATE] - [DATE]"
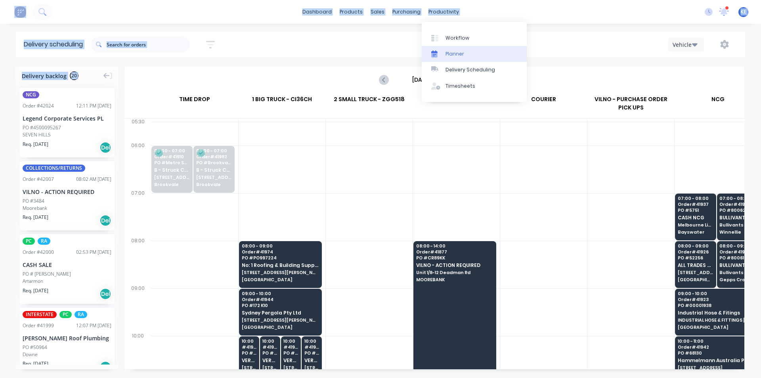
click at [464, 59] on link "Planner" at bounding box center [474, 54] width 105 height 16
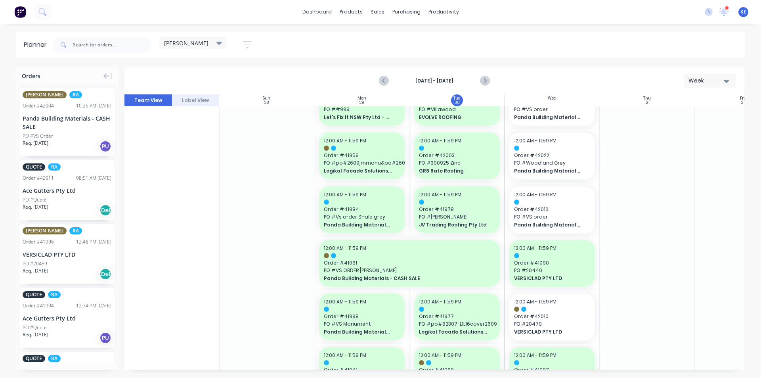
scroll to position [357, 0]
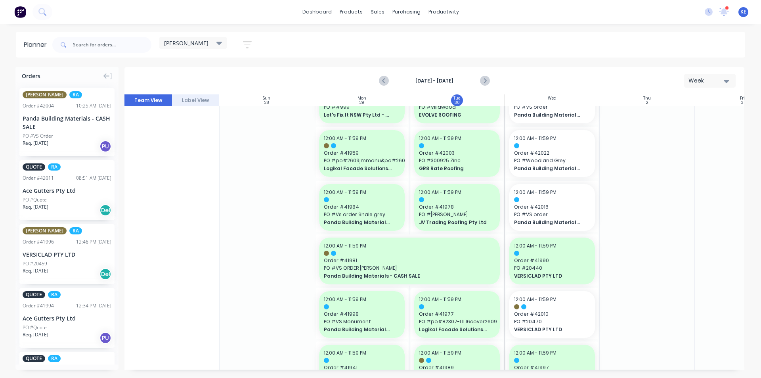
drag, startPoint x: 648, startPoint y: 237, endPoint x: 645, endPoint y: 242, distance: 6.4
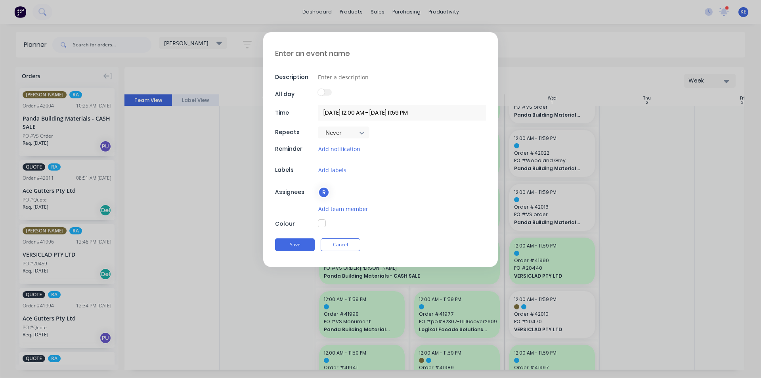
type textarea "x"
drag, startPoint x: 645, startPoint y: 242, endPoint x: 340, endPoint y: 245, distance: 304.8
click at [340, 245] on button "Cancel" at bounding box center [341, 244] width 40 height 13
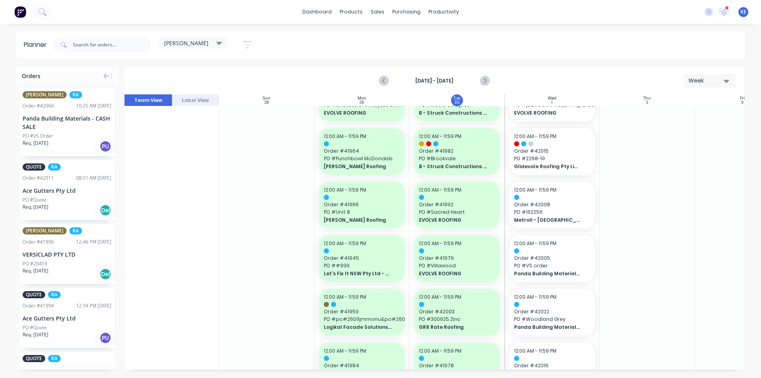
scroll to position [0, 0]
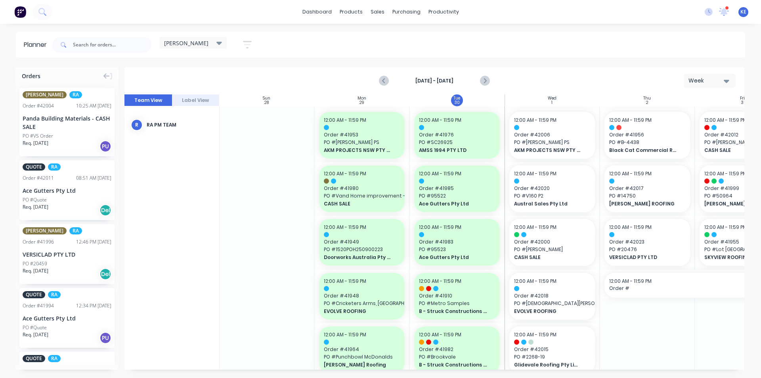
click at [511, 62] on div "Planner kyle Save new view None edit kyle (Default) edit Iraking edit Michael's…" at bounding box center [380, 205] width 761 height 346
click at [467, 73] on link "Delivery Scheduling" at bounding box center [474, 70] width 105 height 16
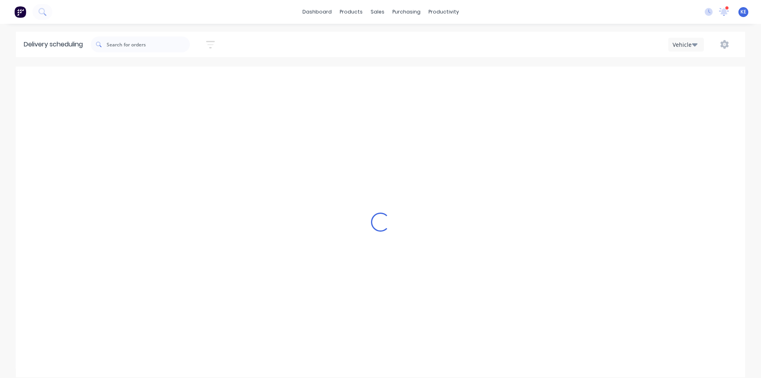
scroll to position [0, 0]
click at [695, 41] on icon "button" at bounding box center [695, 44] width 6 height 9
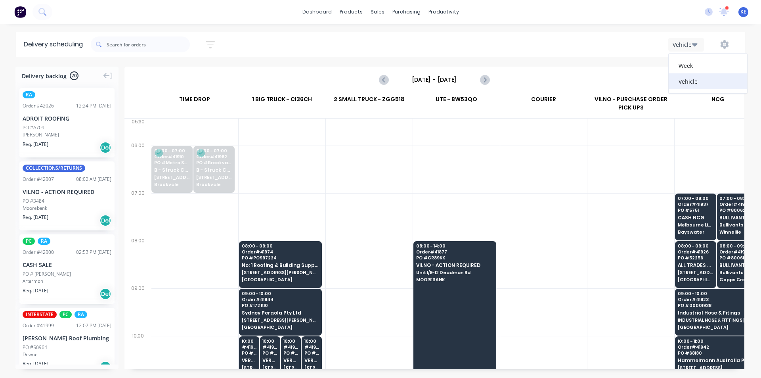
click at [686, 76] on div "Vehicle" at bounding box center [708, 81] width 78 height 16
click at [463, 77] on input "[DATE] - [DATE]" at bounding box center [434, 80] width 78 height 12
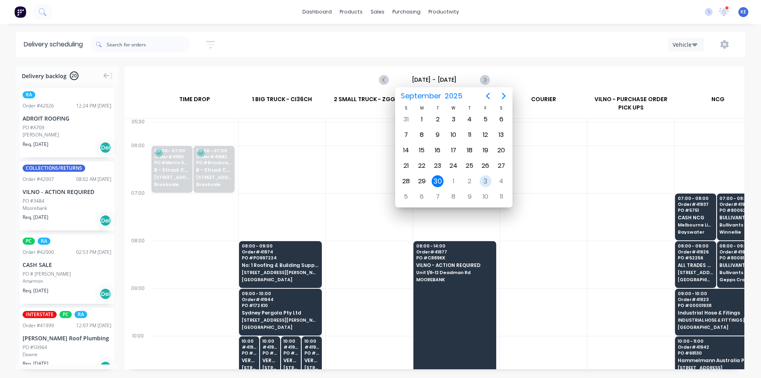
click at [484, 178] on div "3" at bounding box center [486, 181] width 12 height 12
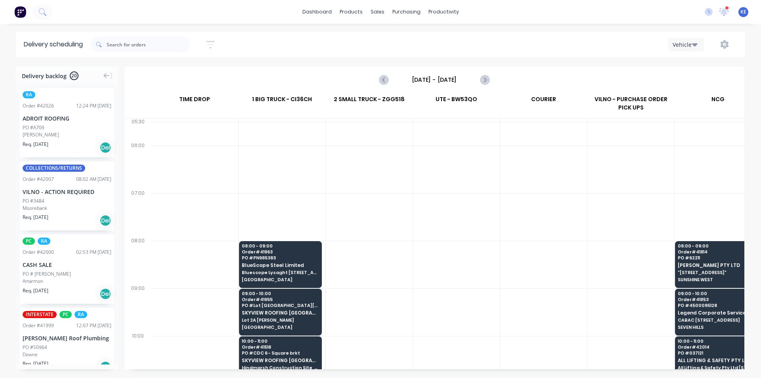
click at [496, 203] on div at bounding box center [456, 217] width 87 height 48
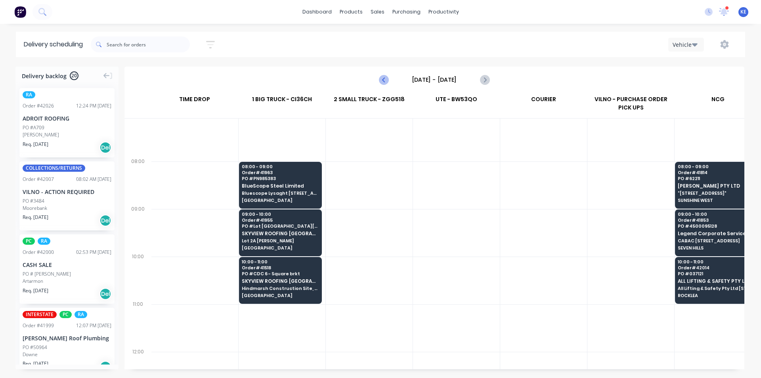
click at [384, 78] on icon "Previous page" at bounding box center [384, 79] width 4 height 6
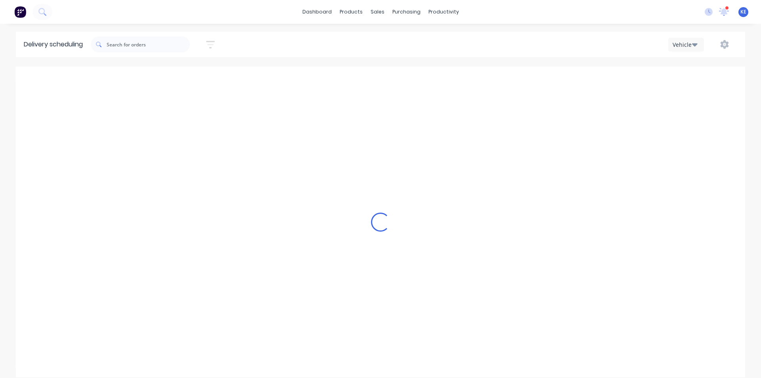
type input "[DATE] - [DATE]"
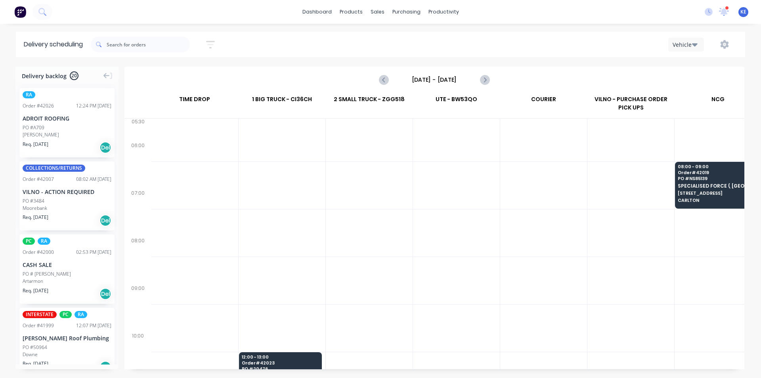
scroll to position [0, 0]
